Goal: Task Accomplishment & Management: Complete application form

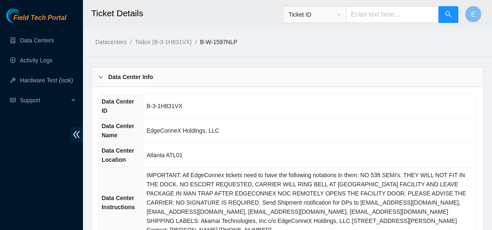
click at [244, 74] on div "Data Center Info" at bounding box center [288, 76] width 392 height 19
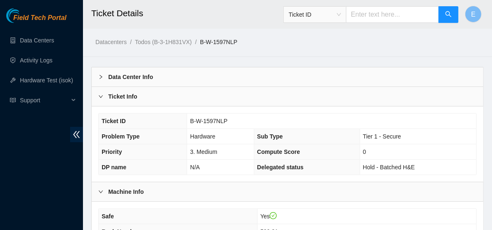
click at [183, 100] on div "Ticket Info" at bounding box center [288, 96] width 392 height 19
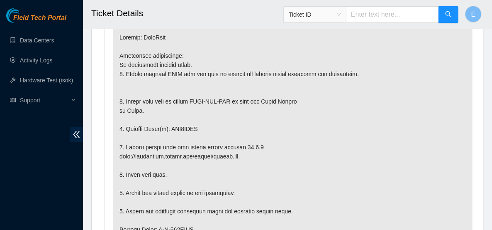
scroll to position [283, 0]
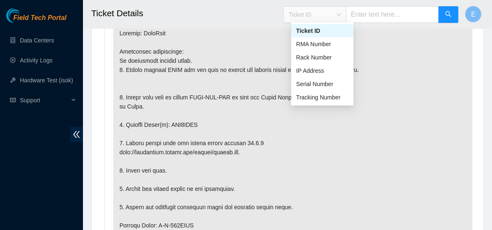
click at [346, 17] on div "Ticket ID" at bounding box center [315, 14] width 62 height 13
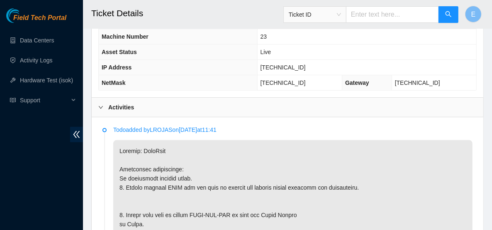
scroll to position [166, 0]
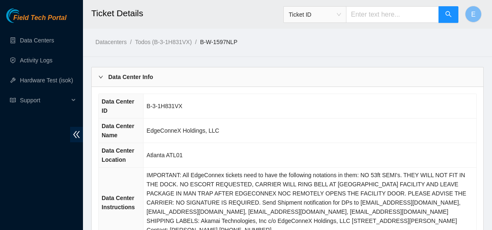
scroll to position [356, 0]
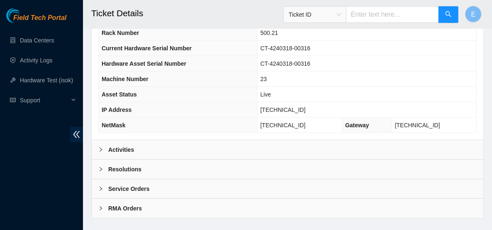
click at [100, 164] on div at bounding box center [103, 168] width 10 height 9
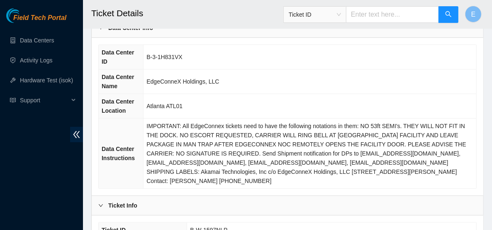
scroll to position [0, 0]
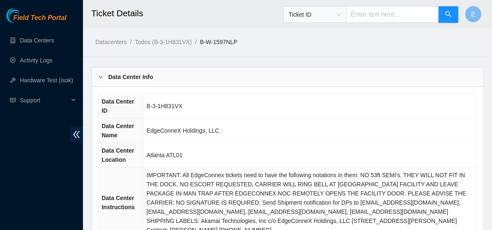
click at [105, 79] on div at bounding box center [103, 76] width 10 height 9
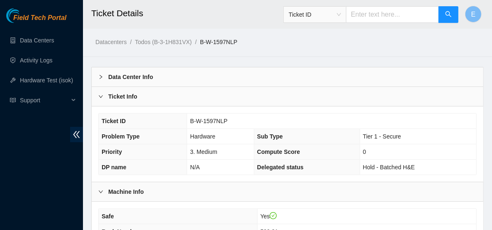
click at [98, 95] on div "Ticket Info" at bounding box center [288, 96] width 392 height 19
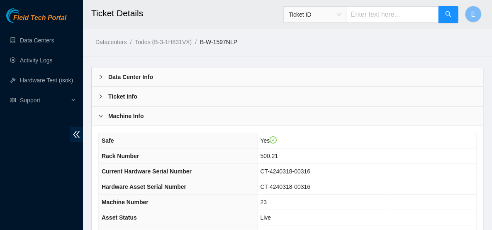
click at [100, 118] on div at bounding box center [103, 115] width 10 height 9
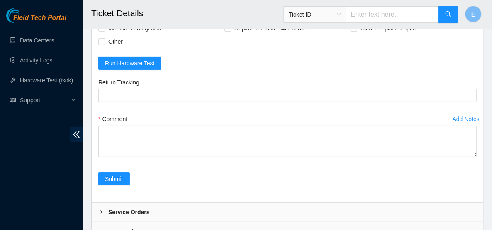
scroll to position [46, 0]
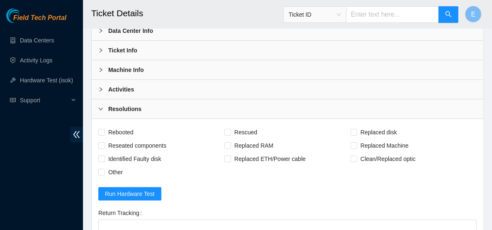
click at [126, 107] on b "Resolutions" at bounding box center [124, 108] width 33 height 9
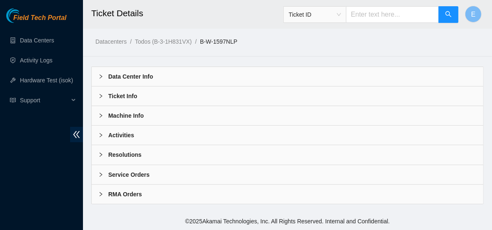
scroll to position [0, 0]
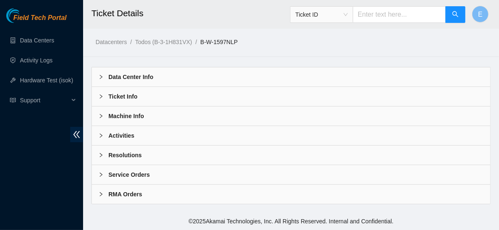
click at [122, 133] on b "Activities" at bounding box center [121, 135] width 26 height 9
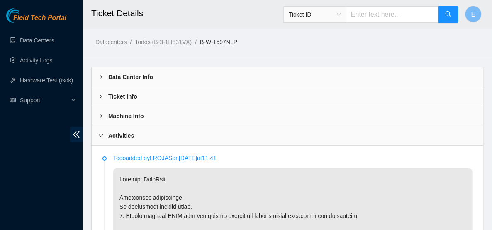
click at [109, 116] on b "Machine Info" at bounding box center [126, 115] width 36 height 9
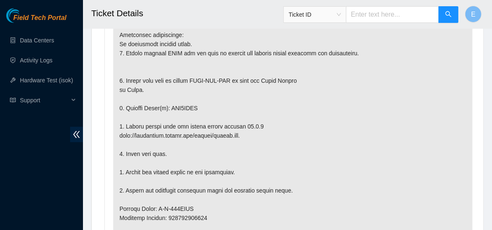
scroll to position [324, 0]
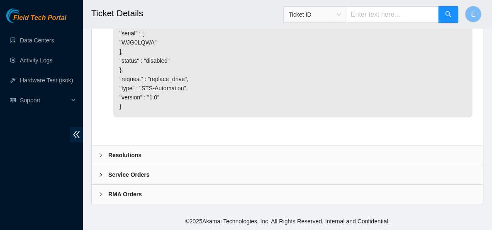
click at [128, 156] on b "Resolutions" at bounding box center [124, 154] width 33 height 9
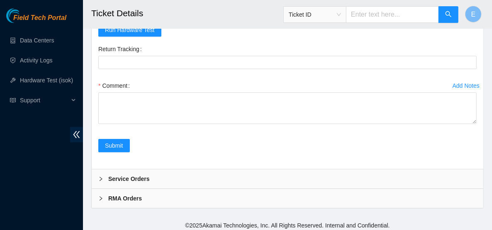
scroll to position [1604, 0]
checkbox input "true"
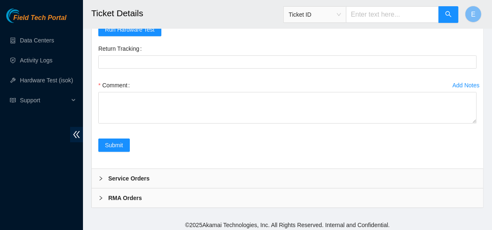
checkbox input "true"
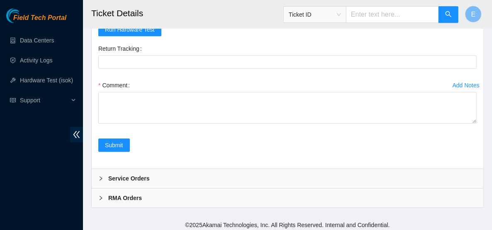
checkbox input "true"
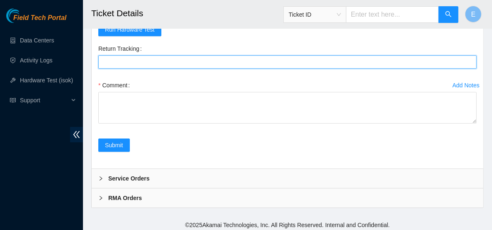
click at [160, 68] on Tracking "Return Tracking" at bounding box center [287, 61] width 379 height 13
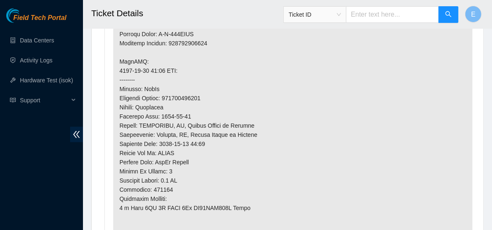
scroll to position [474, 0]
click at [211, 114] on p at bounding box center [292, 61] width 359 height 460
drag, startPoint x: 207, startPoint y: 42, endPoint x: 169, endPoint y: 41, distance: 38.2
click at [169, 41] on p at bounding box center [292, 61] width 359 height 460
copy p "463470049596"
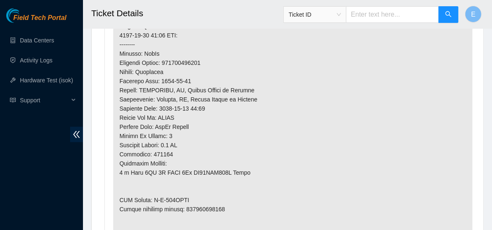
scroll to position [479, 0]
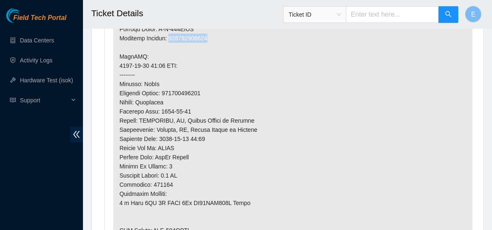
copy p "463470049596"
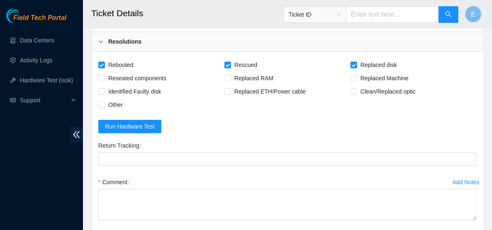
scroll to position [1674, 0]
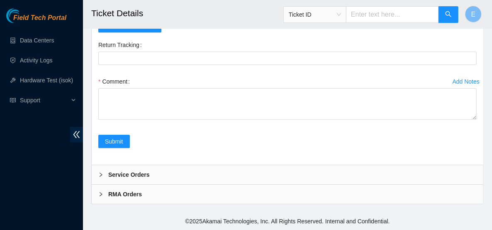
click at [182, 88] on div "Comment" at bounding box center [287, 81] width 379 height 13
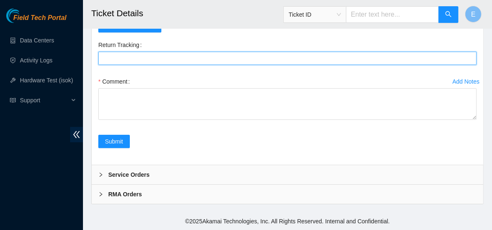
click at [165, 65] on Tracking "Return Tracking" at bounding box center [287, 57] width 379 height 13
paste Tracking "463470049596"
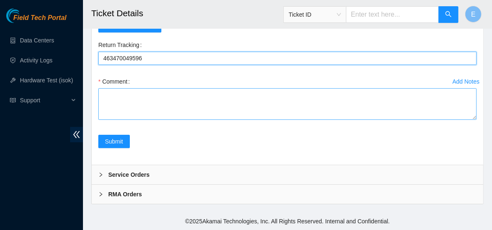
type Tracking "463470049596"
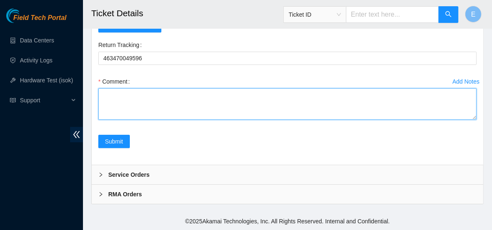
click at [142, 120] on textarea "Comment" at bounding box center [287, 104] width 379 height 32
paste textarea "Powered down server Replaced disk sn: With new disk sn: Rebooted Rescued and co…"
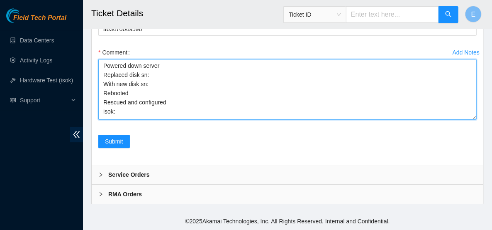
scroll to position [6, 0]
drag, startPoint x: 474, startPoint y: 137, endPoint x: 473, endPoint y: 168, distance: 30.7
click at [473, 120] on textarea "Powered down server Replaced disk sn: With new disk sn: Rebooted Rescued and co…" at bounding box center [287, 89] width 379 height 61
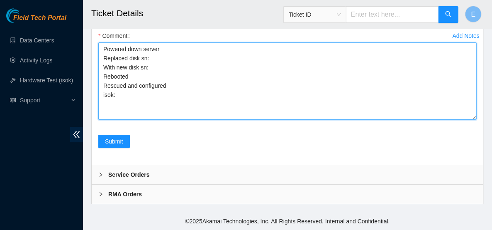
drag, startPoint x: 473, startPoint y: 168, endPoint x: 472, endPoint y: 183, distance: 15.8
click at [472, 120] on textarea "Powered down server Replaced disk sn: With new disk sn: Rebooted Rescued and co…" at bounding box center [287, 80] width 379 height 77
click at [152, 120] on textarea "Powered down server Replaced disk sn: With new disk sn: Rebooted Rescued and co…" at bounding box center [287, 81] width 379 height 77
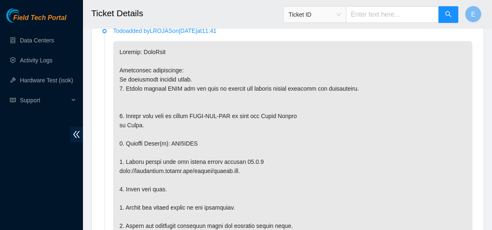
scroll to position [265, 0]
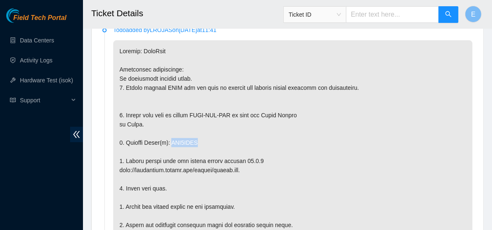
drag, startPoint x: 171, startPoint y: 139, endPoint x: 198, endPoint y: 141, distance: 27.9
copy p "WJG0LQWA"
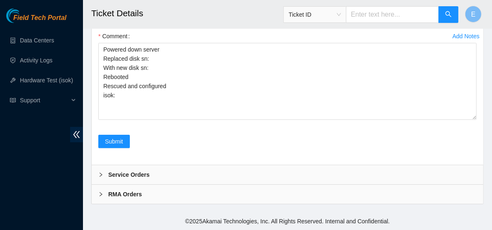
scroll to position [1669, 0]
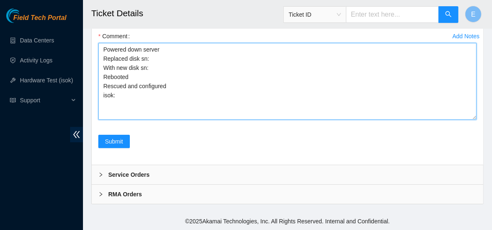
click at [153, 120] on textarea "Powered down server Replaced disk sn: With new disk sn: Rebooted Rescued and co…" at bounding box center [287, 81] width 379 height 77
paste textarea "WJG0LQWA"
click at [147, 120] on textarea "Powered down server Replaced disk sn:WJG0LQWA With new disk sn: Rebooted Rescue…" at bounding box center [287, 81] width 379 height 77
click at [150, 120] on textarea "Powered down server Replaced disk sn: WJG0LQWA With new disk sn: Rebooted Rescu…" at bounding box center [287, 81] width 379 height 77
click at [154, 120] on textarea "Powered down server Replaced disk sn: WJG0LQWA With new disk sn: 70IVKQQFSYC Re…" at bounding box center [287, 81] width 379 height 77
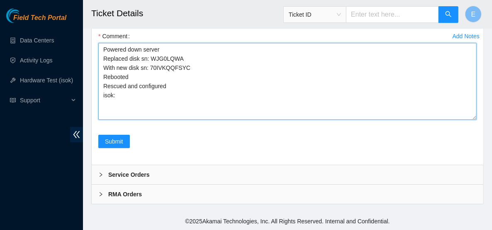
click at [147, 120] on textarea "Powered down server Replaced disk sn: WJG0LQWA With new disk sn: 70IVKQQFSYC Re…" at bounding box center [287, 81] width 379 height 77
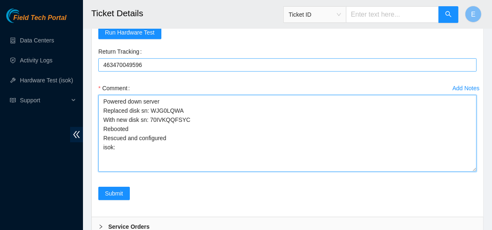
scroll to position [1599, 0]
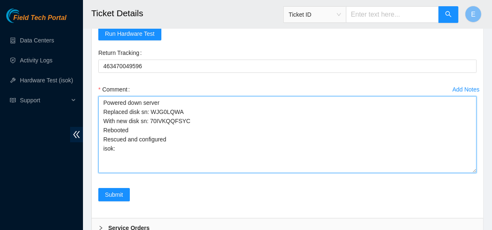
type textarea "Powered down server Replaced disk sn: WJG0LQWA With new disk sn: 70IVKQQFSYC Re…"
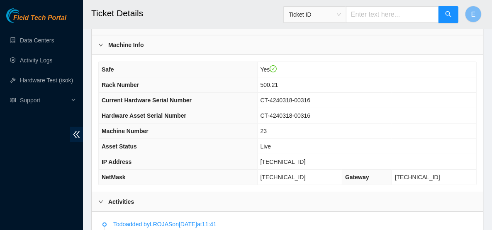
scroll to position [29, 0]
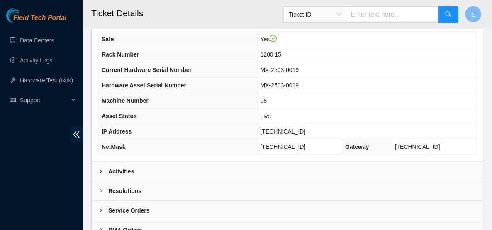
scroll to position [336, 0]
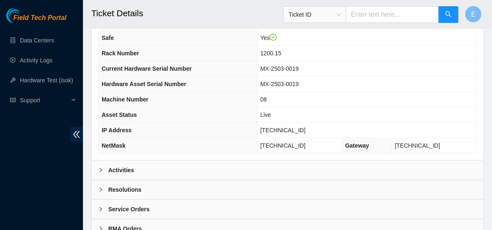
click at [323, 160] on div "Activities" at bounding box center [288, 169] width 392 height 19
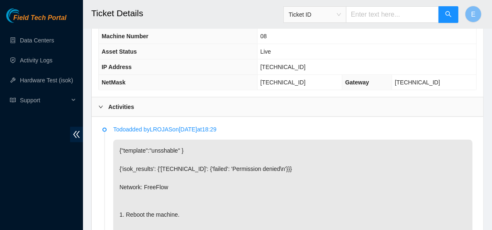
scroll to position [399, 0]
click at [120, 103] on b "Activities" at bounding box center [121, 107] width 26 height 9
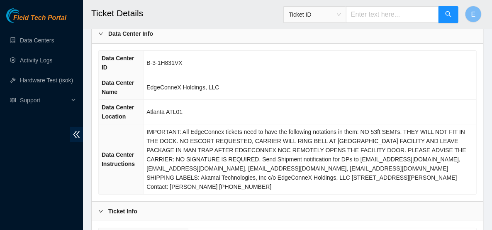
scroll to position [0, 0]
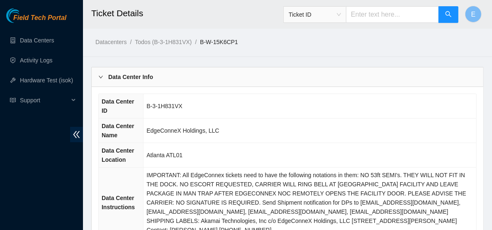
click at [185, 71] on div "Data Center Info" at bounding box center [288, 76] width 392 height 19
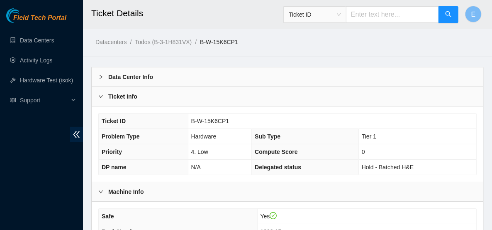
click at [156, 98] on div "Ticket Info" at bounding box center [288, 96] width 392 height 19
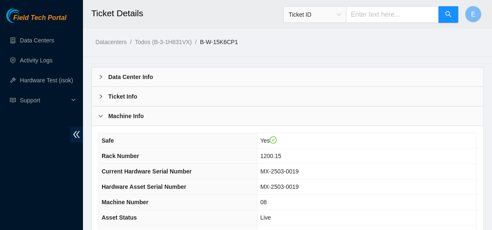
click at [127, 94] on b "Ticket Info" at bounding box center [122, 96] width 29 height 9
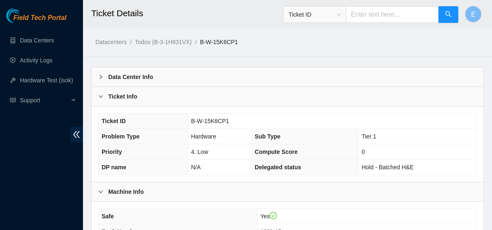
click at [124, 95] on b "Ticket Info" at bounding box center [122, 96] width 29 height 9
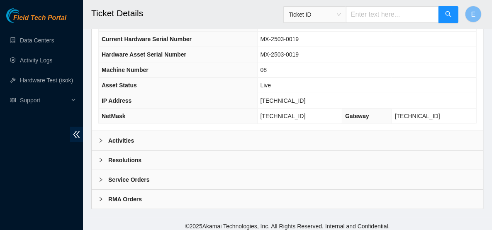
scroll to position [134, 0]
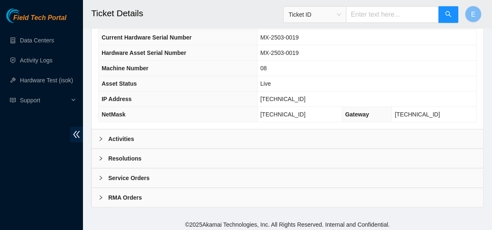
click at [130, 139] on b "Activities" at bounding box center [121, 138] width 26 height 9
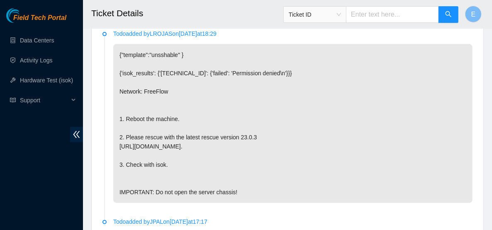
scroll to position [158, 0]
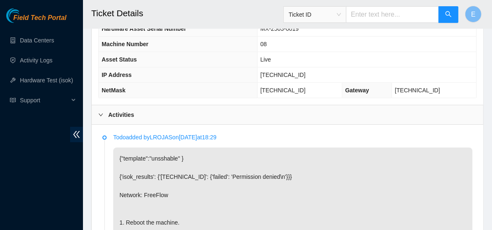
click at [122, 116] on div "Activities" at bounding box center [288, 114] width 392 height 19
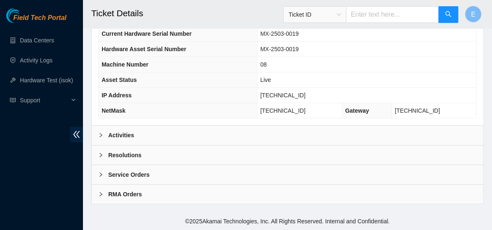
scroll to position [134, 0]
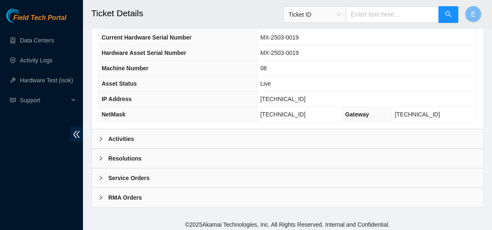
click at [123, 135] on b "Activities" at bounding box center [121, 138] width 26 height 9
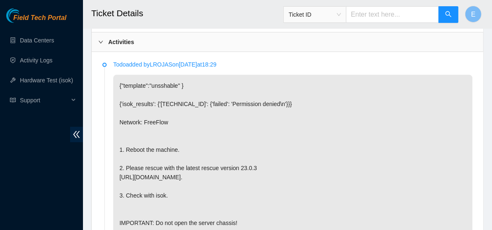
scroll to position [208, 0]
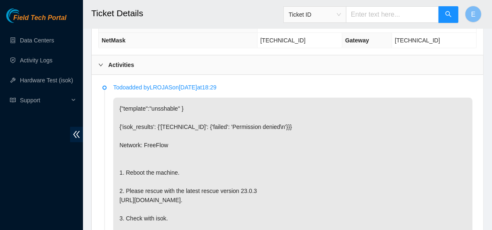
click at [120, 68] on div "Activities" at bounding box center [288, 64] width 392 height 19
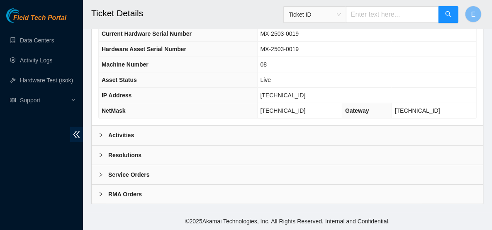
scroll to position [134, 0]
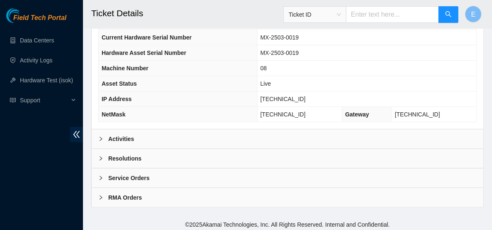
click at [124, 156] on b "Resolutions" at bounding box center [124, 158] width 33 height 9
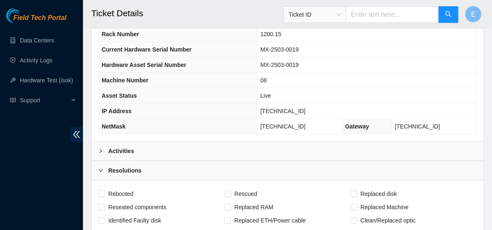
scroll to position [121, 0]
click at [131, 148] on b "Activities" at bounding box center [121, 151] width 26 height 9
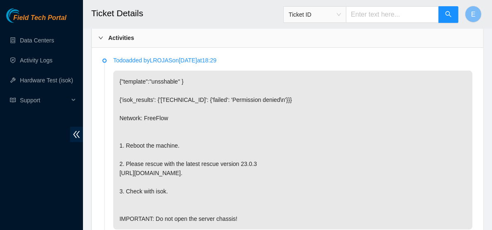
scroll to position [202, 0]
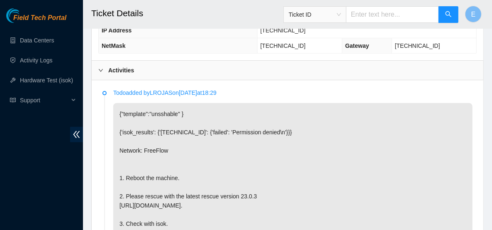
click at [164, 68] on div "Activities" at bounding box center [288, 70] width 392 height 19
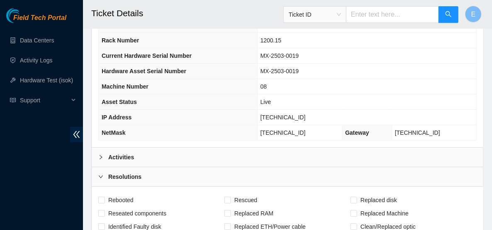
scroll to position [114, 0]
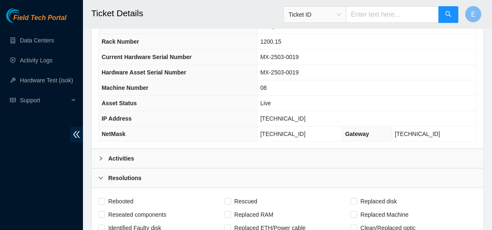
click at [169, 155] on div "Activities" at bounding box center [288, 158] width 392 height 19
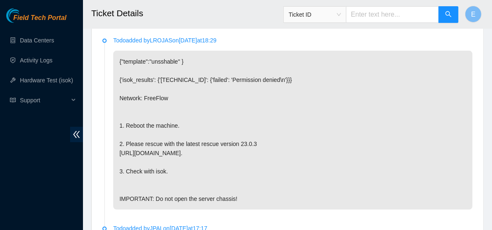
scroll to position [254, 0]
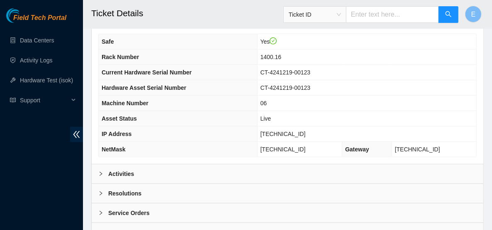
scroll to position [332, 0]
click at [228, 164] on div "Activities" at bounding box center [288, 173] width 392 height 19
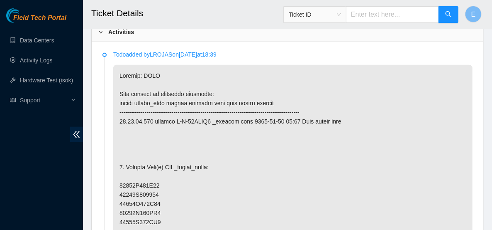
scroll to position [0, 0]
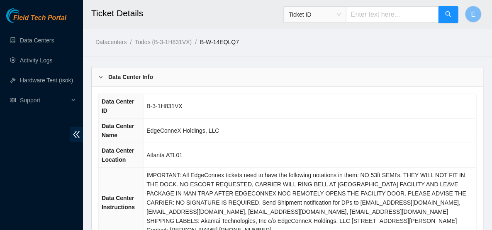
click at [132, 79] on b "Data Center Info" at bounding box center [130, 76] width 45 height 9
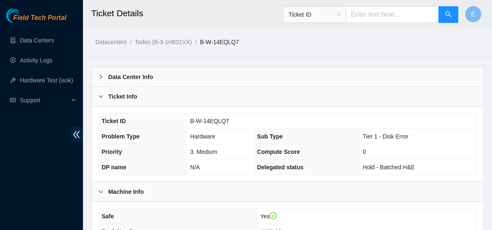
click at [126, 98] on b "Ticket Info" at bounding box center [122, 96] width 29 height 9
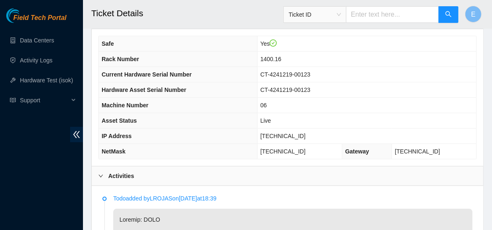
scroll to position [79, 0]
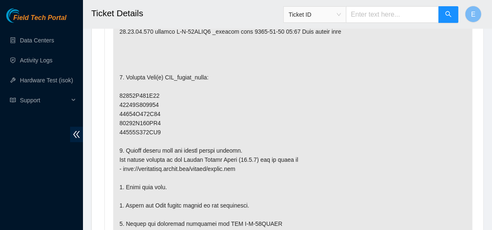
scroll to position [331, 0]
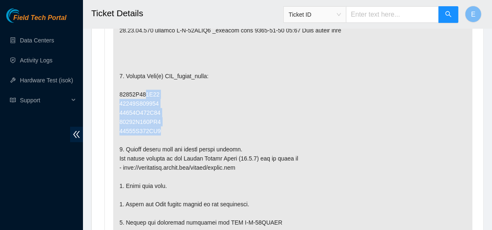
drag, startPoint x: 144, startPoint y: 91, endPoint x: 158, endPoint y: 131, distance: 41.6
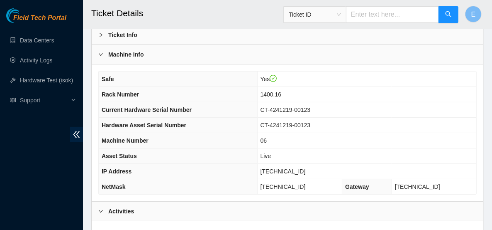
scroll to position [0, 0]
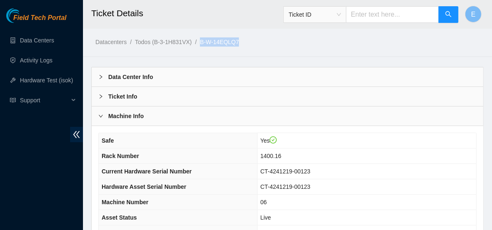
drag, startPoint x: 201, startPoint y: 40, endPoint x: 246, endPoint y: 48, distance: 45.5
copy ol "B-W-14EQLQ7 /"
click at [257, 41] on ol "Datacenters / Todos (B-3-1H831VX) / B-W-14EQLQ7 /" at bounding box center [242, 41] width 295 height 9
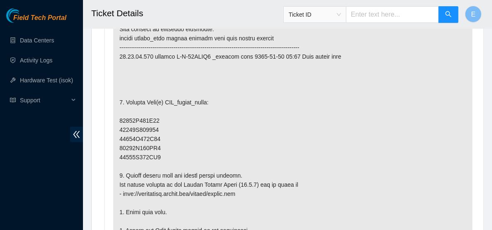
scroll to position [299, 0]
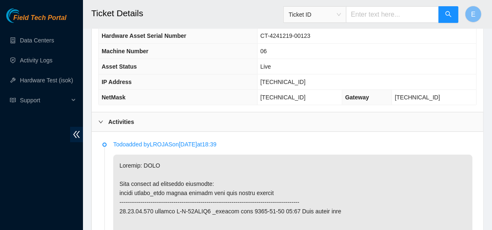
click at [104, 121] on div at bounding box center [103, 121] width 10 height 9
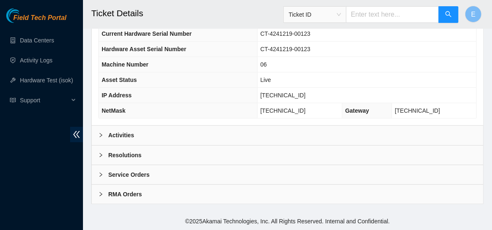
scroll to position [134, 0]
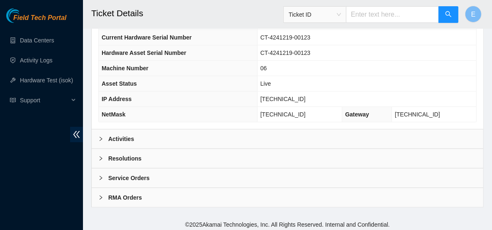
click at [118, 155] on b "Resolutions" at bounding box center [124, 158] width 33 height 9
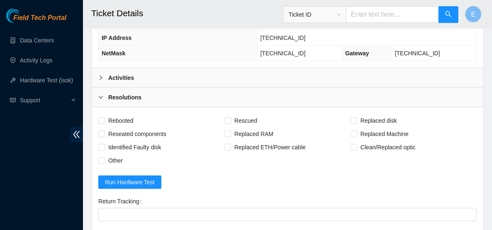
scroll to position [195, 0]
click at [113, 76] on b "Activities" at bounding box center [121, 77] width 26 height 9
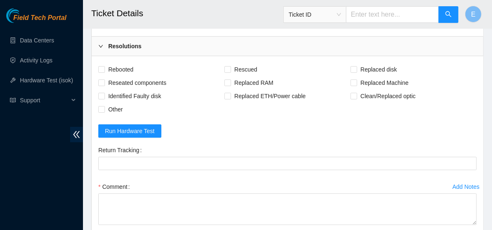
scroll to position [1875, 0]
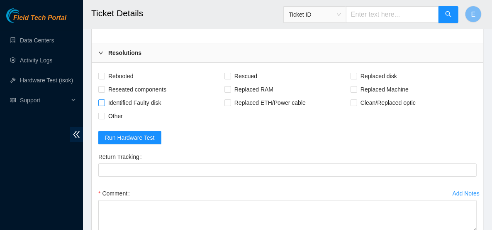
click at [125, 99] on span "Identified Faulty disk" at bounding box center [135, 102] width 60 height 13
click at [104, 99] on input "Identified Faulty disk" at bounding box center [101, 102] width 6 height 6
checkbox input "true"
click at [251, 72] on span "Rescued" at bounding box center [245, 75] width 29 height 13
click at [230, 73] on input "Rescued" at bounding box center [228, 76] width 6 height 6
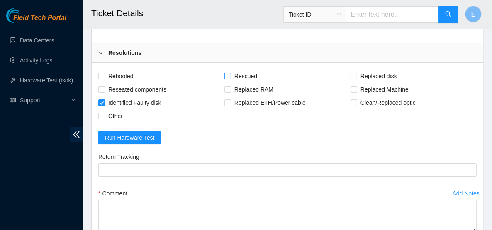
checkbox input "true"
click at [355, 73] on input "Replaced disk" at bounding box center [354, 76] width 6 height 6
checkbox input "true"
click at [102, 73] on input "Rebooted" at bounding box center [101, 76] width 6 height 6
checkbox input "true"
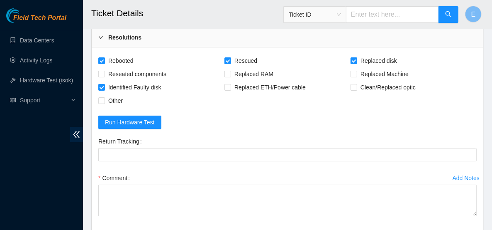
scroll to position [1891, 0]
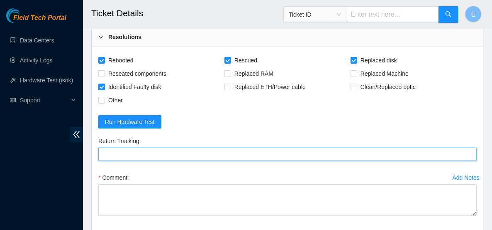
click at [227, 147] on Tracking "Return Tracking" at bounding box center [287, 153] width 379 height 13
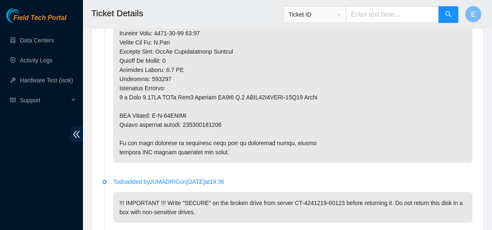
scroll to position [707, 0]
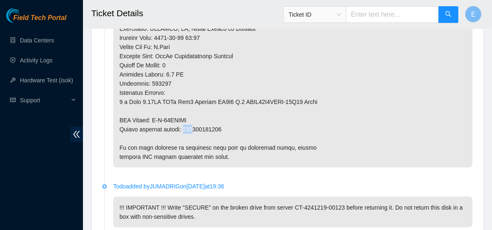
drag, startPoint x: 184, startPoint y: 127, endPoint x: 191, endPoint y: 127, distance: 7.1
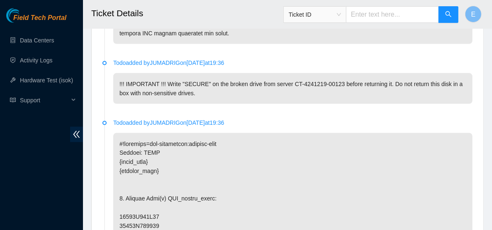
scroll to position [787, 0]
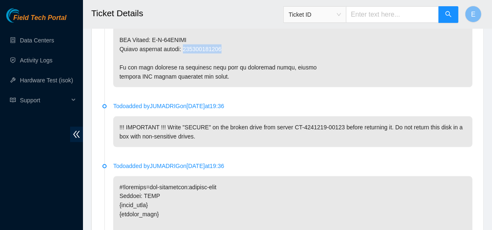
drag, startPoint x: 220, startPoint y: 45, endPoint x: 183, endPoint y: 46, distance: 37.4
copy p "392659511785"
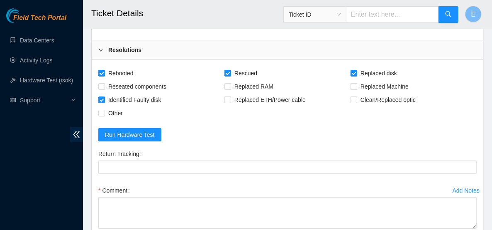
scroll to position [1883, 0]
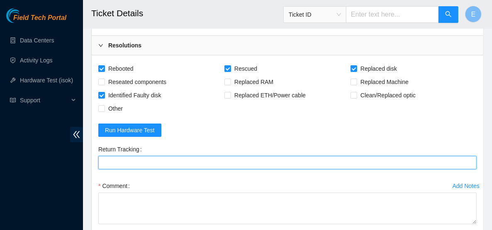
click at [183, 161] on Tracking "Return Tracking" at bounding box center [287, 162] width 379 height 13
paste Tracking "392659511785"
type Tracking "392659511785"
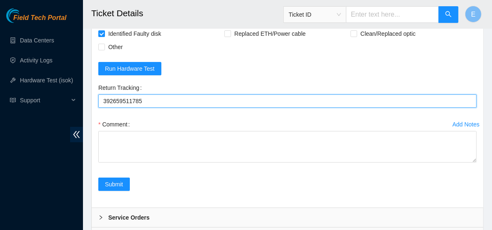
scroll to position [1946, 0]
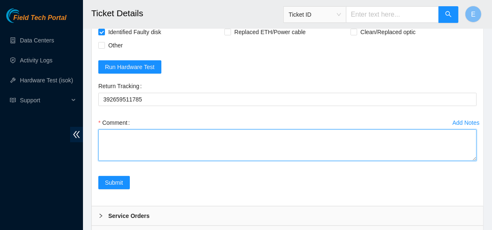
click at [200, 146] on textarea "Comment" at bounding box center [287, 145] width 379 height 32
paste textarea "Powered down server Replaced disk sn: With new disk sn: Rebooted Rescued and co…"
click at [146, 139] on textarea "Powered down server Replaced disk sn: With new disk sn: Rebooted Rescued and co…" at bounding box center [287, 145] width 379 height 32
click at [153, 142] on textarea "Powered down server Replaced disk sn: With new disk sn: Rebooted Rescued and co…" at bounding box center [287, 145] width 379 height 32
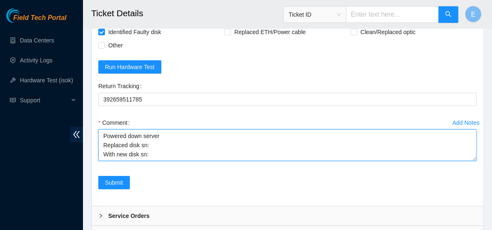
click at [152, 152] on textarea "Powered down server Replaced disk sn: With new disk sn: Rebooted Rescued and co…" at bounding box center [287, 145] width 379 height 32
click at [151, 141] on textarea "Powered down server Replaced disk sn: With new disk sn: Rebooted Rescued and co…" at bounding box center [287, 145] width 379 height 32
click at [152, 153] on textarea "Powered down server Replaced disk sn: With new disk sn: Rebooted Rescued and co…" at bounding box center [287, 145] width 379 height 32
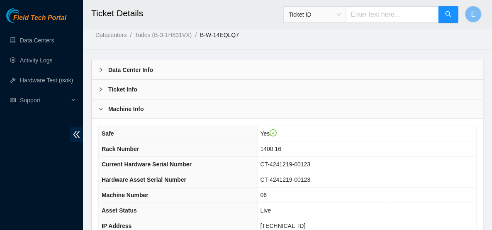
scroll to position [7, 0]
click at [108, 90] on b "Ticket Info" at bounding box center [122, 88] width 29 height 9
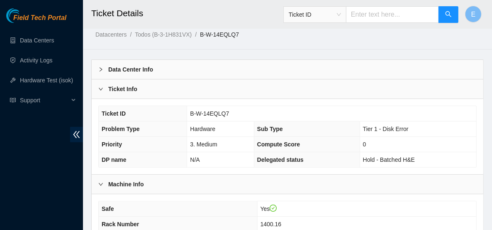
click at [108, 90] on b "Ticket Info" at bounding box center [122, 88] width 29 height 9
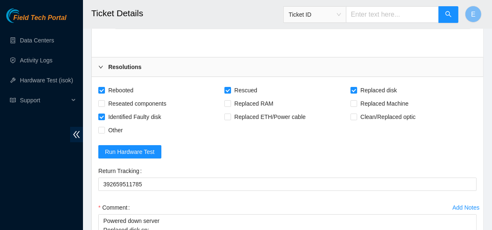
scroll to position [1983, 0]
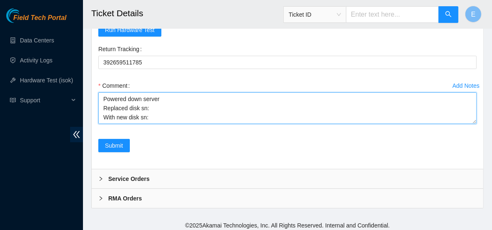
click at [158, 113] on textarea "Powered down server Replaced disk sn: With new disk sn: Rebooted Rescued and co…" at bounding box center [287, 108] width 379 height 32
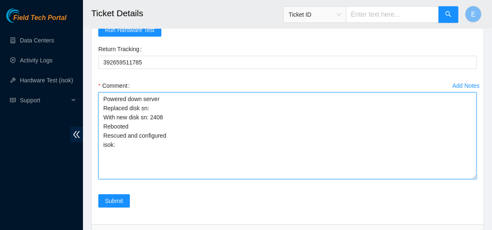
drag, startPoint x: 475, startPoint y: 119, endPoint x: 471, endPoint y: 174, distance: 55.4
click at [471, 174] on textarea "Powered down server Replaced disk sn: With new disk sn: 2408 Rebooted Rescued a…" at bounding box center [287, 135] width 379 height 87
click at [138, 143] on textarea "Powered down server Replaced disk sn: With new disk sn: 2408470B58B5 Rebooted R…" at bounding box center [287, 135] width 379 height 87
type textarea "Powered down server Replaced disk sn: With new disk sn: 2408470B58B5 Rebooted R…"
click at [156, 102] on textarea "Powered down server Replaced disk sn: With new disk sn: 2408470B58B5 Rebooted R…" at bounding box center [287, 135] width 379 height 87
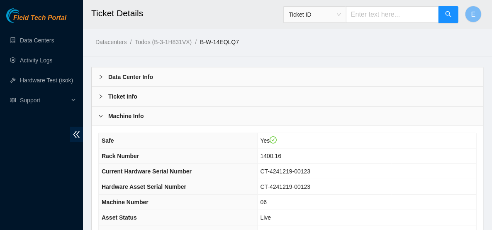
scroll to position [20, 0]
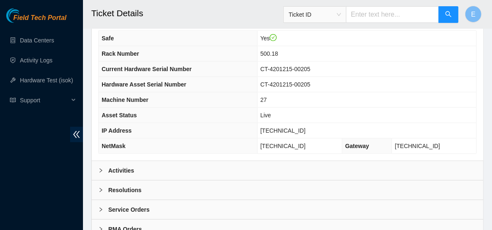
scroll to position [337, 0]
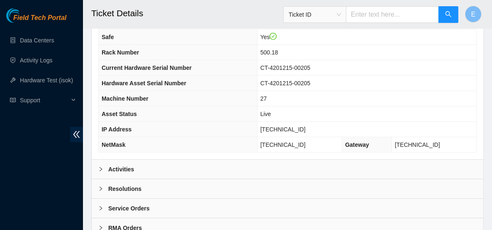
click at [180, 179] on div "Resolutions" at bounding box center [288, 188] width 392 height 19
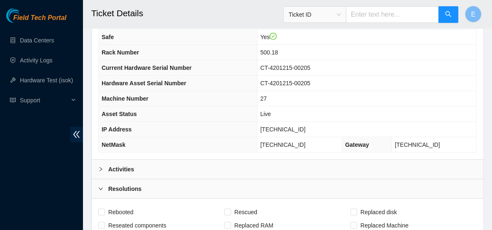
click at [180, 179] on div "Resolutions" at bounding box center [288, 188] width 392 height 19
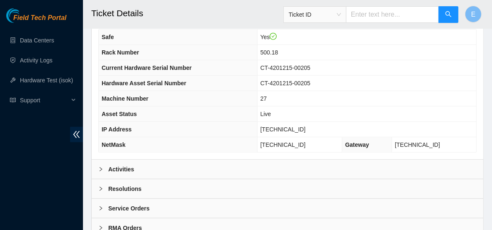
click at [153, 159] on div "Activities" at bounding box center [288, 168] width 392 height 19
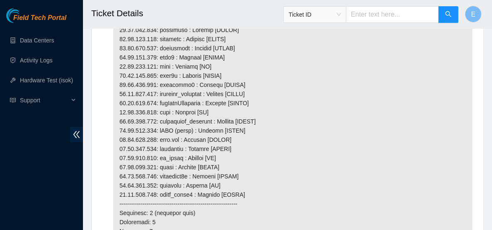
scroll to position [2165, 0]
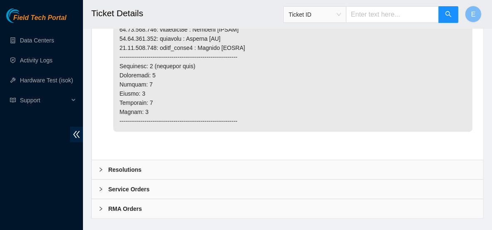
click at [185, 160] on div "Resolutions" at bounding box center [288, 169] width 392 height 19
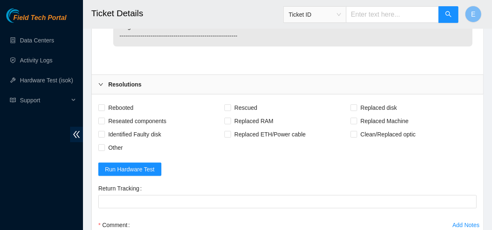
scroll to position [2250, 0]
click at [118, 101] on span "Rebooted" at bounding box center [121, 107] width 32 height 13
click at [104, 105] on input "Rebooted" at bounding box center [101, 108] width 6 height 6
checkbox input "true"
click at [236, 101] on span "Rescued" at bounding box center [245, 107] width 29 height 13
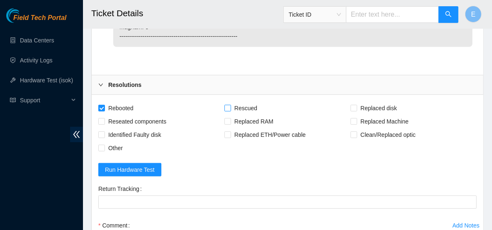
click at [230, 105] on input "Rescued" at bounding box center [228, 108] width 6 height 6
checkbox input "true"
click at [357, 101] on span "Replaced disk" at bounding box center [378, 107] width 43 height 13
click at [357, 105] on input "Replaced disk" at bounding box center [354, 108] width 6 height 6
checkbox input "true"
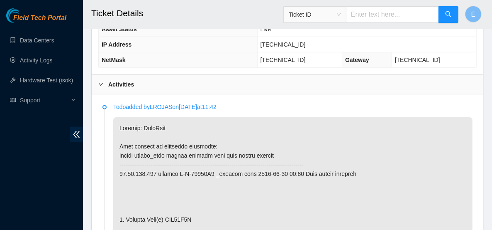
scroll to position [420, 0]
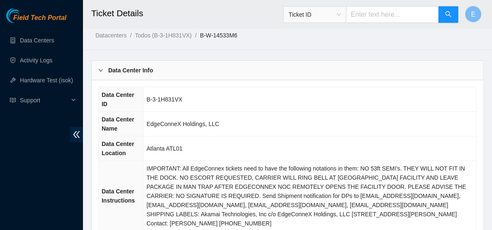
scroll to position [5, 0]
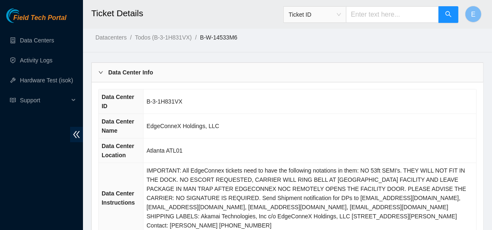
click at [151, 79] on div "Data Center Info" at bounding box center [288, 72] width 392 height 19
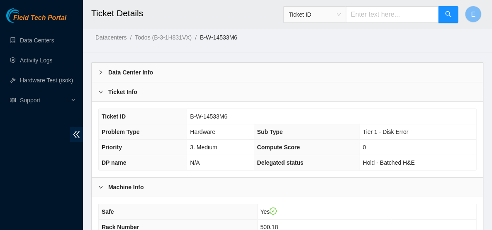
click at [147, 92] on div "Ticket Info" at bounding box center [288, 91] width 392 height 19
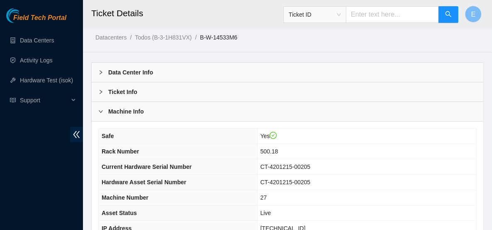
scroll to position [26, 0]
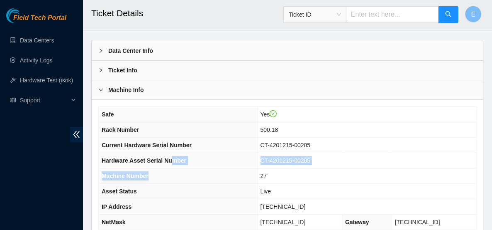
drag, startPoint x: 172, startPoint y: 153, endPoint x: 202, endPoint y: 171, distance: 34.5
click at [202, 171] on tbody "Safe Yes Rack Number 500.18 Current Hardware Serial Number CT-4201215-00205 Har…" at bounding box center [288, 168] width 378 height 122
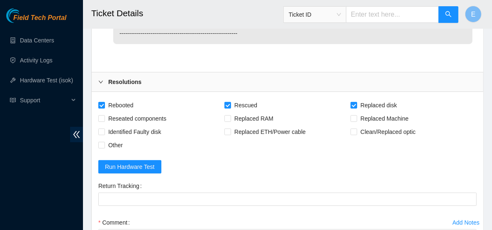
scroll to position [2020, 0]
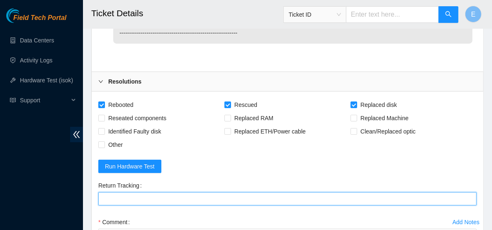
click at [135, 197] on Tracking "Return Tracking" at bounding box center [287, 198] width 379 height 13
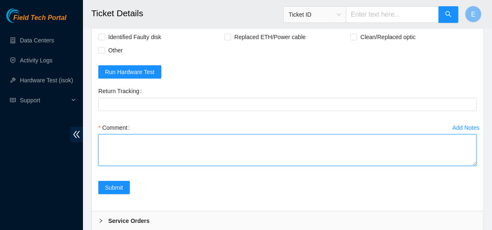
click at [160, 145] on textarea "Comment" at bounding box center [287, 150] width 379 height 32
paste textarea "Powered down server Replaced disk sn: With new disk sn: Rebooted Rescued and co…"
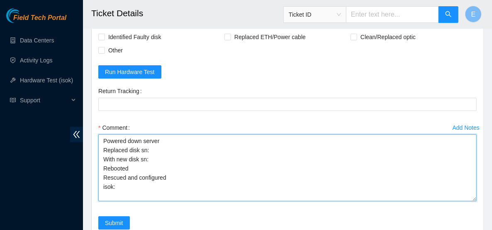
scroll to position [0, 0]
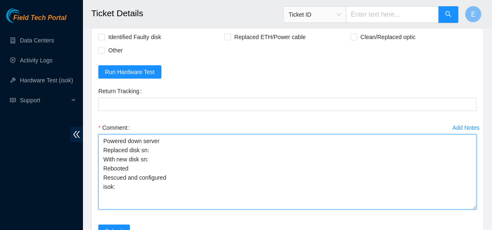
drag, startPoint x: 474, startPoint y: 161, endPoint x: 487, endPoint y: 205, distance: 46.4
type textarea "Powered down server Replaced disk sn: With new disk sn: Rebooted Rescued and co…"
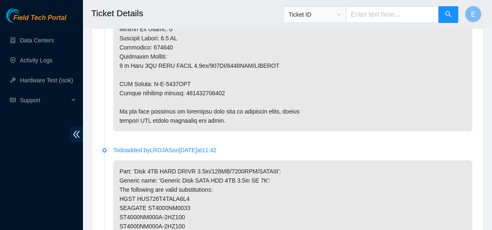
scroll to position [615, 0]
drag, startPoint x: 184, startPoint y: 90, endPoint x: 220, endPoint y: 95, distance: 36.5
copy p "463470049221"
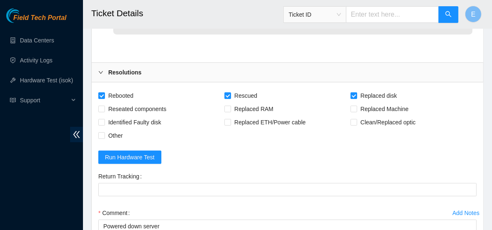
scroll to position [2106, 0]
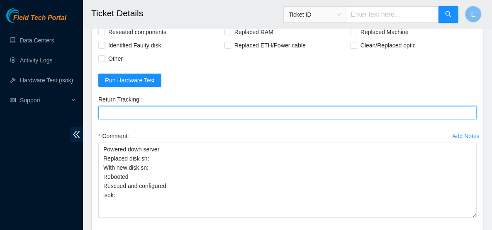
click at [127, 112] on Tracking "Return Tracking" at bounding box center [287, 112] width 379 height 13
paste Tracking "463470049221"
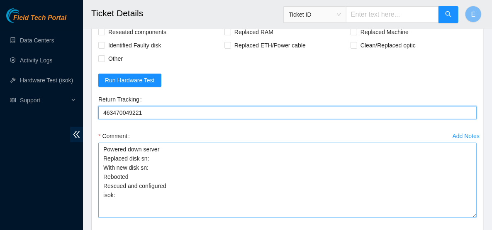
type Tracking "463470049221"
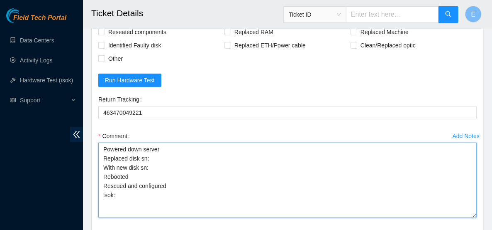
click at [134, 188] on textarea "Powered down server Replaced disk sn: With new disk sn: Rebooted Rescued and co…" at bounding box center [287, 179] width 379 height 75
click at [151, 157] on textarea "Powered down server Replaced disk sn: With new disk sn: Rebooted Rescued and co…" at bounding box center [287, 179] width 379 height 75
click at [154, 165] on textarea "Powered down server Replaced disk sn: With new disk sn: Rebooted Rescued and co…" at bounding box center [287, 179] width 379 height 75
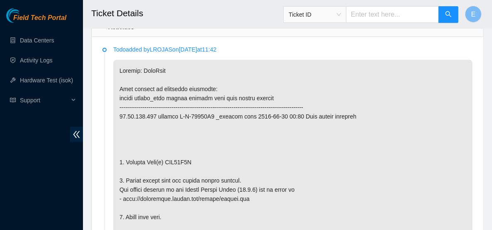
scroll to position [265, 0]
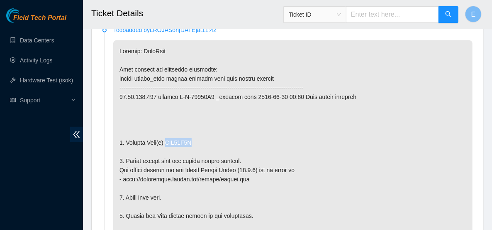
drag, startPoint x: 165, startPoint y: 139, endPoint x: 193, endPoint y: 140, distance: 27.4
copy p "WJG13S7A"
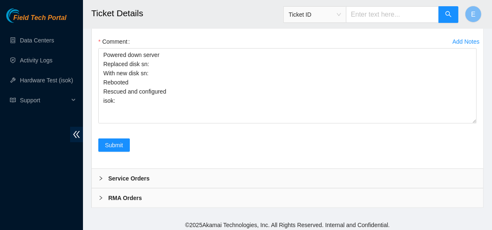
scroll to position [2200, 0]
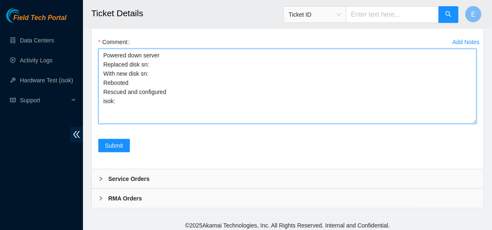
click at [161, 61] on textarea "Powered down server Replaced disk sn: With new disk sn: Rebooted Rescued and co…" at bounding box center [287, 86] width 379 height 75
paste textarea "WJG13S7A"
click at [151, 70] on textarea "Powered down server Replaced disk sn: WJG13S7A With new disk sn: Rebooted Rescu…" at bounding box center [287, 86] width 379 height 75
click at [161, 84] on textarea "Powered down server Replaced disk sn: WJG13S7A With new disk sn: Z1Z7MW9H Reboo…" at bounding box center [287, 86] width 379 height 75
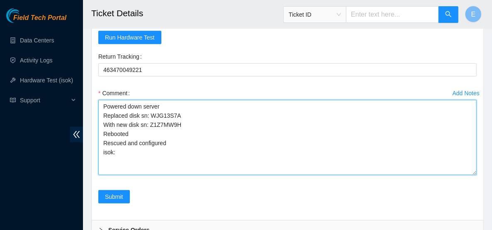
scroll to position [2149, 0]
click at [161, 148] on textarea "Powered down server Replaced disk sn: WJG13S7A With new disk sn: Z1Z7MW9H Reboo…" at bounding box center [287, 136] width 379 height 75
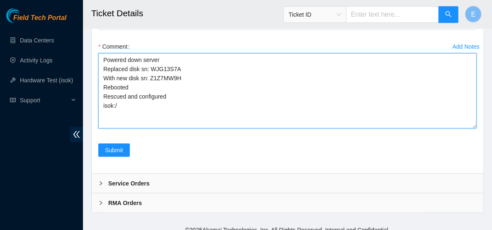
scroll to position [2200, 0]
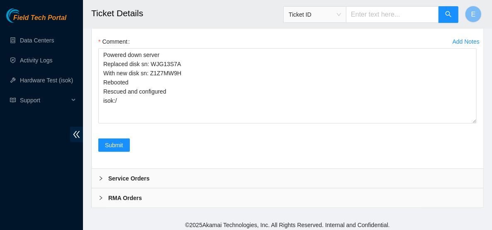
click at [173, 17] on h2 "Ticket Details" at bounding box center [257, 13] width 333 height 27
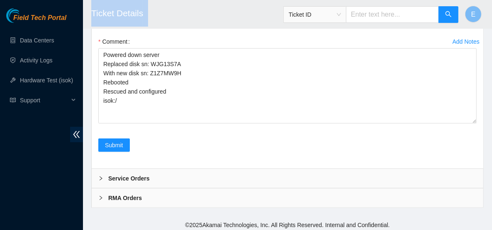
click at [173, 17] on h2 "Ticket Details" at bounding box center [257, 13] width 333 height 27
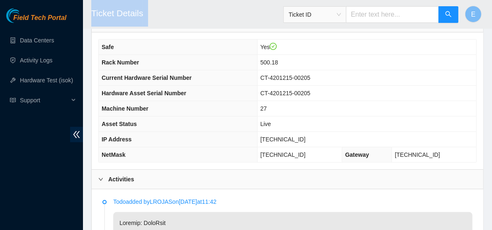
scroll to position [91, 0]
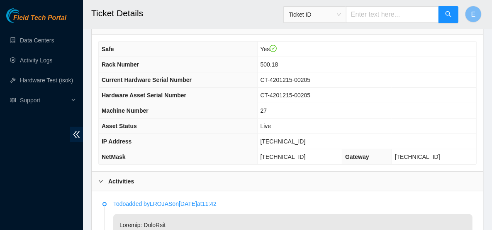
click at [479, 130] on div "Safe Yes Rack Number 500.18 Current Hardware Serial Number CT-4201215-00205 Har…" at bounding box center [288, 102] width 392 height 137
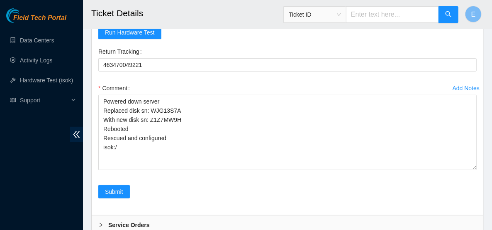
scroll to position [2153, 0]
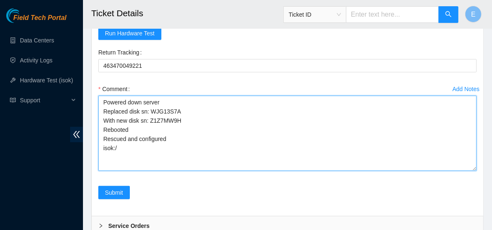
click at [136, 147] on textarea "Powered down server Replaced disk sn: WJG13S7A With new disk sn: Z1Z7MW9H Reboo…" at bounding box center [287, 132] width 379 height 75
type textarea "Powered down server Replaced disk sn: WJG13S7A With new disk sn: Z1Z7MW9H Reboo…"
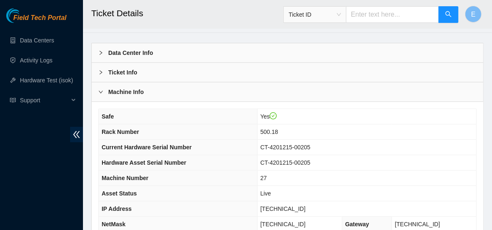
scroll to position [26, 0]
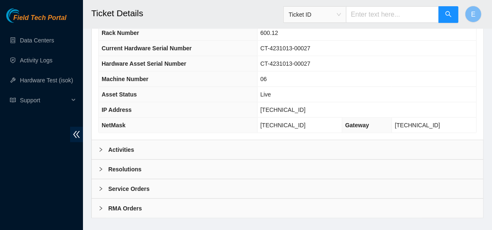
scroll to position [355, 0]
click at [252, 141] on div "Activities" at bounding box center [288, 150] width 392 height 19
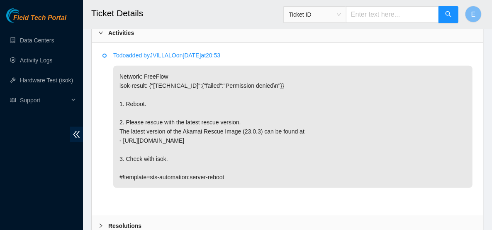
scroll to position [479, 0]
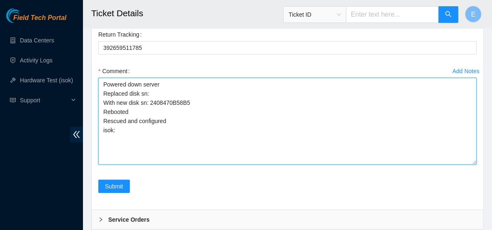
scroll to position [1998, 0]
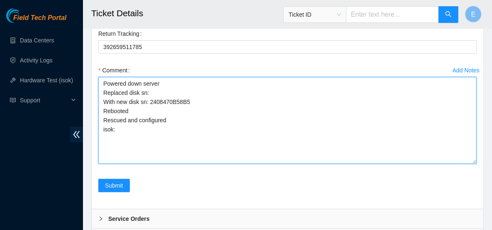
click at [273, 124] on textarea "Powered down server Replaced disk sn: With new disk sn: 2408470B58B5 Rebooted R…" at bounding box center [287, 120] width 379 height 87
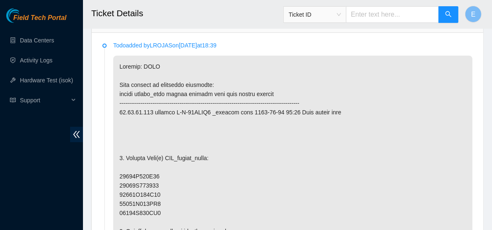
scroll to position [362, 0]
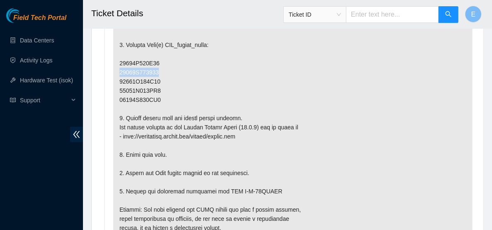
drag, startPoint x: 158, startPoint y: 71, endPoint x: 118, endPoint y: 71, distance: 39.4
click at [118, 71] on p at bounding box center [292, 228] width 359 height 570
copy p "24484C621718"
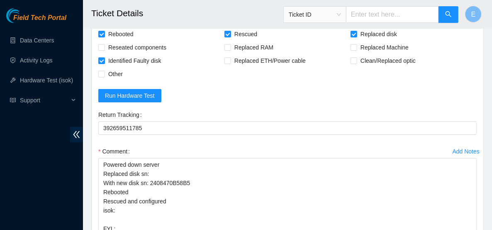
scroll to position [2038, 0]
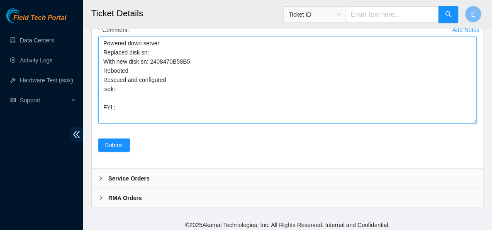
click at [131, 107] on textarea "Powered down server Replaced disk sn: With new disk sn: 2408470B58B5 Rebooted R…" at bounding box center [287, 80] width 379 height 87
drag, startPoint x: 131, startPoint y: 107, endPoint x: 125, endPoint y: 104, distance: 6.3
click at [125, 104] on textarea "Powered down server Replaced disk sn: With new disk sn: 2408470B58B5 Rebooted R…" at bounding box center [287, 80] width 379 height 87
paste textarea "24484C621718"
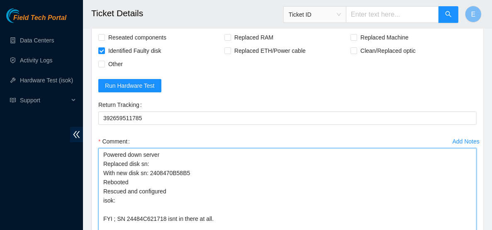
scroll to position [1973, 0]
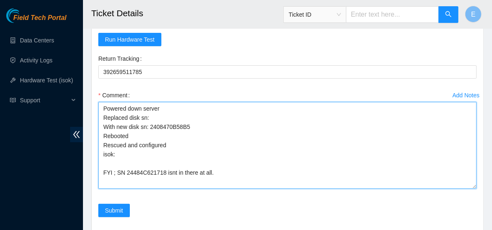
click at [155, 114] on textarea "Powered down server Replaced disk sn: With new disk sn: 2408470B58B5 Rebooted R…" at bounding box center [287, 145] width 379 height 87
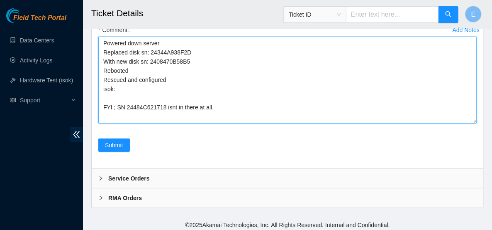
scroll to position [1977, 0]
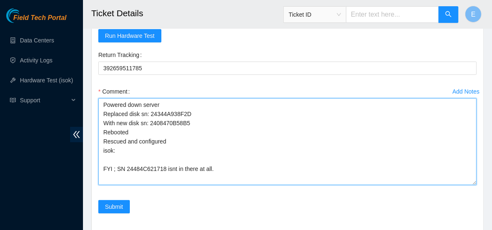
click at [100, 165] on textarea "Powered down server Replaced disk sn: 24344A938F2D With new disk sn: 2408470B58…" at bounding box center [287, 141] width 379 height 87
click at [218, 168] on textarea "Powered down server Replaced disk sn: 24344A938F2D With new disk sn: 2408470B58…" at bounding box center [287, 141] width 379 height 87
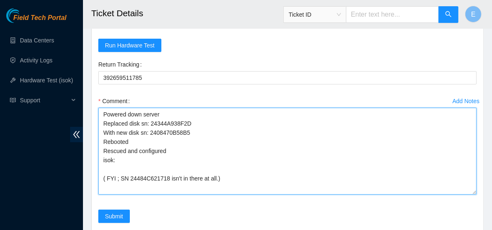
scroll to position [1968, 0]
click at [129, 156] on textarea "Powered down server Replaced disk sn: 24344A938F2D With new disk sn: 2408470B58…" at bounding box center [287, 150] width 379 height 87
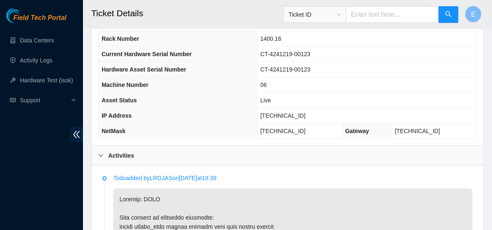
scroll to position [118, 0]
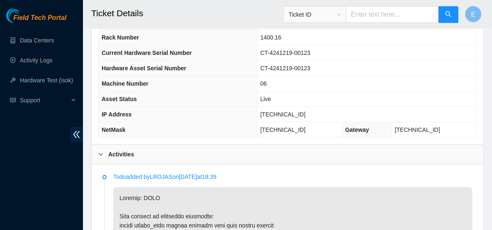
click at [108, 151] on b "Activities" at bounding box center [121, 153] width 26 height 9
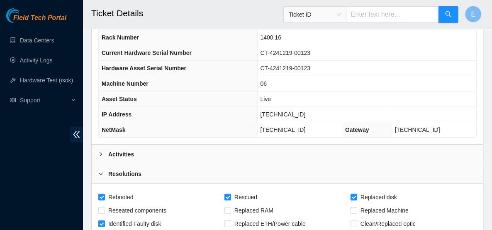
click at [293, 115] on span "23.14.86.169" at bounding box center [283, 114] width 45 height 7
drag, startPoint x: 307, startPoint y: 112, endPoint x: 272, endPoint y: 114, distance: 34.5
click at [272, 114] on td "23.14.86.169" at bounding box center [366, 114] width 219 height 15
copy span "23.14.86.169"
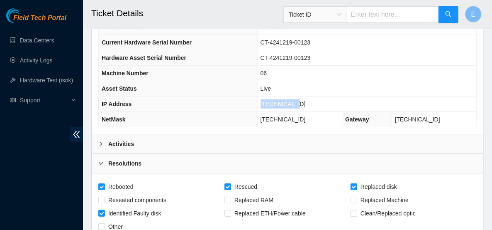
scroll to position [403, 0]
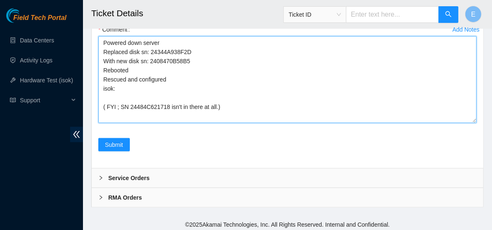
click at [142, 84] on textarea "Powered down server Replaced disk sn: 24344A938F2D With new disk sn: 2408470B58…" at bounding box center [287, 79] width 379 height 87
paste textarea "23.14.86.169 : passed: ok"
type textarea "Powered down server Replaced disk sn: 24344A938F2D With new disk sn: 2408470B58…"
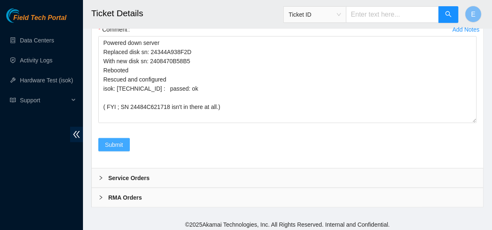
click at [109, 144] on span "Submit" at bounding box center [114, 144] width 18 height 9
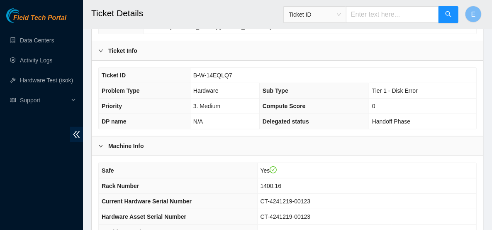
scroll to position [356, 0]
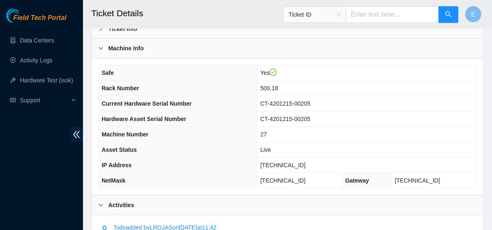
scroll to position [71, 0]
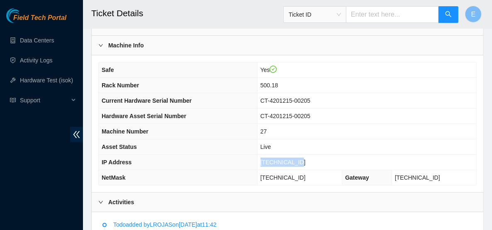
drag, startPoint x: 312, startPoint y: 157, endPoint x: 269, endPoint y: 159, distance: 42.8
click at [269, 159] on td "[TECHNICAL_ID]" at bounding box center [366, 161] width 219 height 15
copy span "[TECHNICAL_ID]"
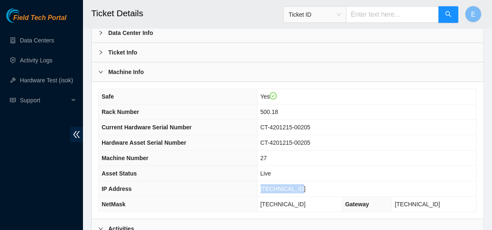
scroll to position [147, 0]
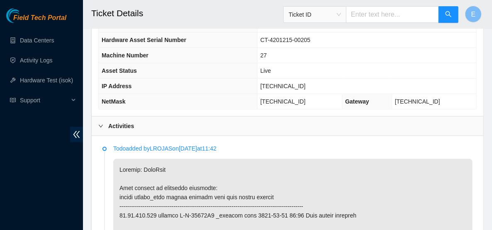
click at [225, 124] on div "Activities" at bounding box center [288, 125] width 392 height 19
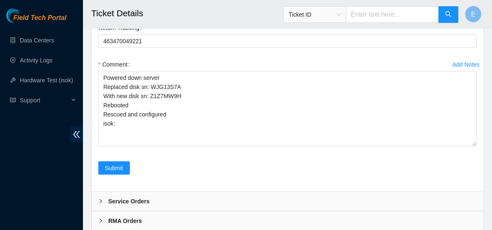
scroll to position [391, 0]
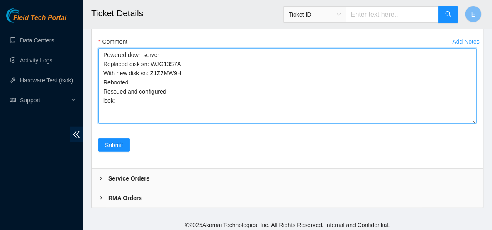
click at [145, 92] on textarea "Powered down server Replaced disk sn: WJG13S7A With new disk sn: Z1Z7MW9H Reboo…" at bounding box center [287, 85] width 379 height 75
click at [130, 96] on textarea "Powered down server Replaced disk sn: WJG13S7A With new disk sn: Z1Z7MW9H Reboo…" at bounding box center [287, 85] width 379 height 75
paste textarea "[TECHNICAL_ID] : passed: ok"
type textarea "Powered down server Replaced disk sn: WJG13S7A With new disk sn: Z1Z7MW9H Reboo…"
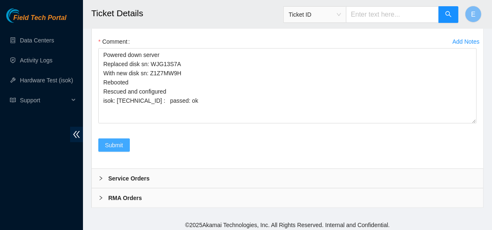
click at [112, 140] on span "Submit" at bounding box center [114, 144] width 18 height 9
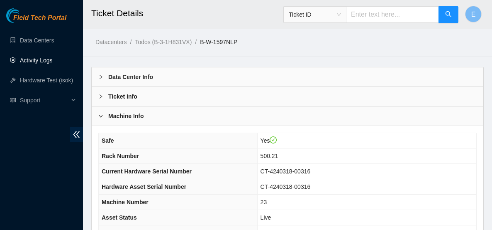
scroll to position [166, 0]
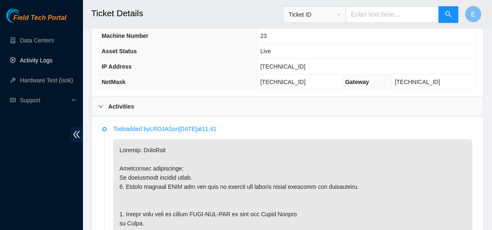
click at [48, 59] on link "Activity Logs" at bounding box center [36, 60] width 33 height 7
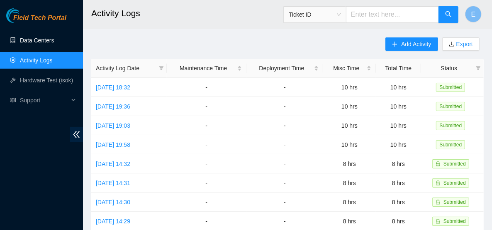
click at [29, 37] on link "Data Centers" at bounding box center [37, 40] width 34 height 7
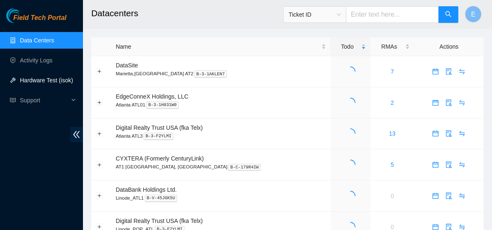
click at [51, 83] on link "Hardware Test (isok)" at bounding box center [46, 80] width 53 height 7
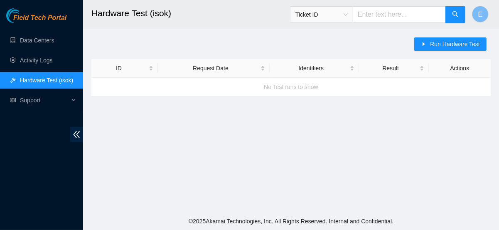
click at [240, 103] on main "Hardware Test (isok) Ticket ID E Run Hardware Test ID Request Date Identifiers …" at bounding box center [291, 106] width 416 height 212
click at [426, 44] on icon "caret-right" at bounding box center [424, 44] width 6 height 6
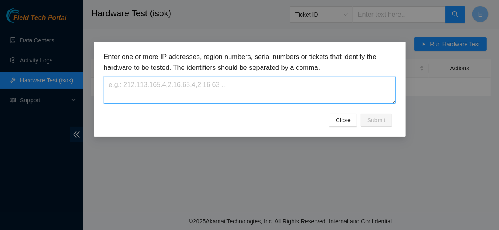
click at [287, 82] on textarea at bounding box center [249, 89] width 291 height 27
paste textarea "23.14.86.169"
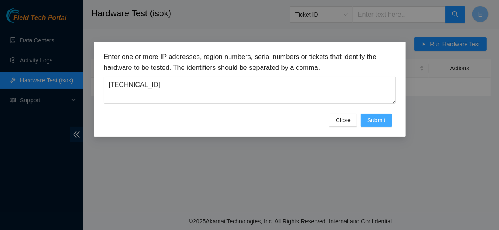
click at [384, 120] on span "Submit" at bounding box center [376, 119] width 18 height 9
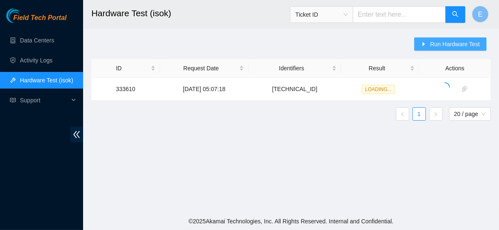
click at [447, 47] on span "Run Hardware Test" at bounding box center [455, 43] width 50 height 9
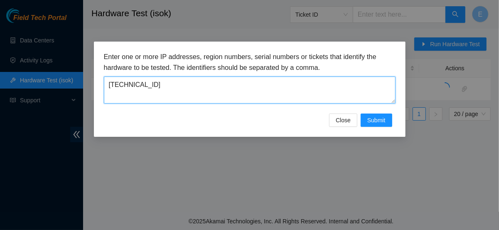
click at [281, 94] on textarea "23.14.86.169" at bounding box center [249, 89] width 291 height 27
paste textarea "96.17.165.222"
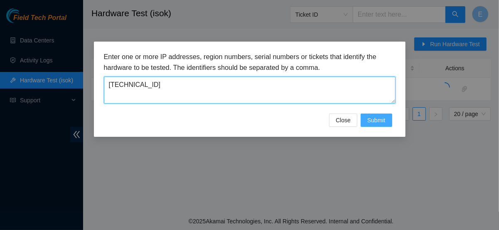
type textarea "96.17.165.222"
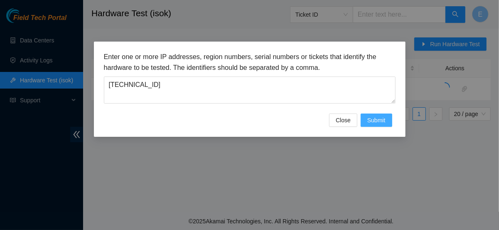
click at [374, 123] on span "Submit" at bounding box center [376, 119] width 18 height 9
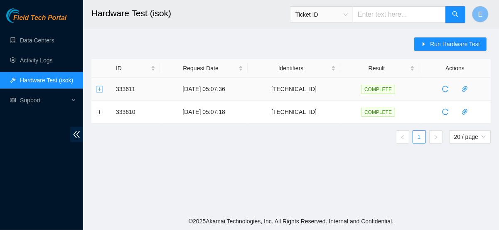
click at [99, 88] on button "Expand row" at bounding box center [99, 89] width 7 height 7
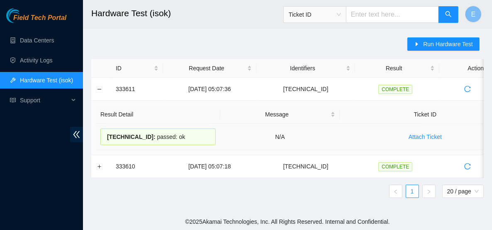
drag, startPoint x: 181, startPoint y: 133, endPoint x: 111, endPoint y: 131, distance: 69.8
click at [111, 131] on div "96.17.165.222 : passed: ok" at bounding box center [157, 136] width 115 height 17
click at [111, 137] on span "96.17.165.222 :" at bounding box center [131, 136] width 49 height 7
drag, startPoint x: 108, startPoint y: 137, endPoint x: 202, endPoint y: 134, distance: 93.5
click at [202, 134] on div "96.17.165.222 : passed: ok" at bounding box center [157, 136] width 115 height 17
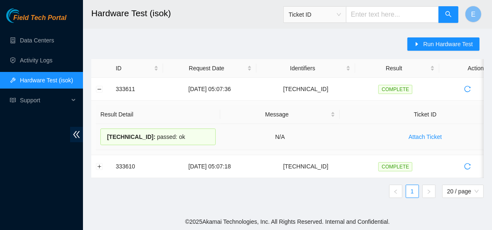
copy div "96.17.165.222 : passed: ok"
click at [102, 88] on button "Collapse row" at bounding box center [99, 89] width 7 height 7
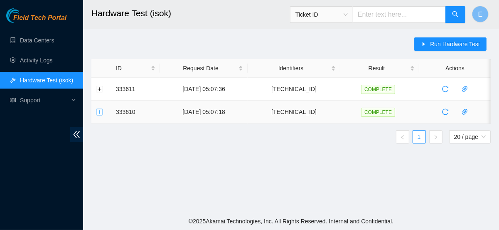
click at [100, 110] on button "Expand row" at bounding box center [99, 111] width 7 height 7
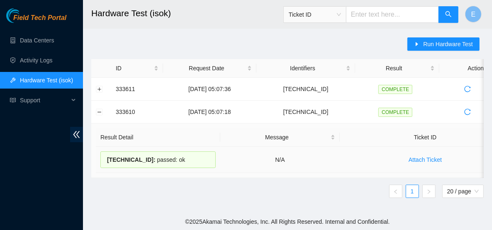
drag, startPoint x: 189, startPoint y: 162, endPoint x: 106, endPoint y: 159, distance: 83.5
click at [106, 159] on div "23.14.86.169 : passed: ok" at bounding box center [157, 159] width 115 height 17
copy div "23.14.86.169 : passed: ok"
click at [30, 61] on link "Activity Logs" at bounding box center [36, 60] width 33 height 7
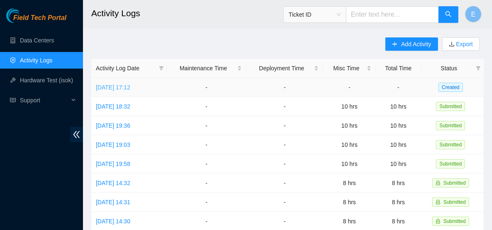
click at [130, 86] on link "Mon, 08 Sep 2025 17:12" at bounding box center [113, 87] width 34 height 7
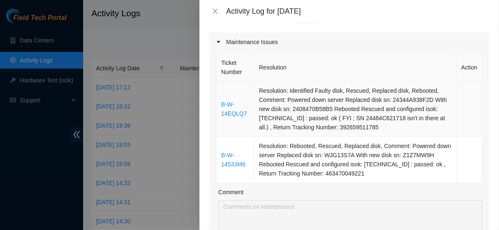
scroll to position [105, 0]
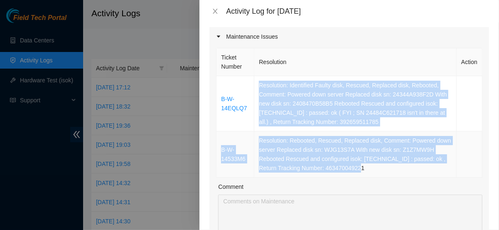
drag, startPoint x: 254, startPoint y: 81, endPoint x: 410, endPoint y: 169, distance: 179.0
click at [410, 169] on tbody "B-W-14EQLQ7 Resolution: Identified Faulty disk, Rescued, Replaced disk, Reboote…" at bounding box center [349, 126] width 266 height 101
copy tbody "Resolution: Identified Faulty disk, Rescued, Replaced disk, Rebooted, Comment: …"
drag, startPoint x: 219, startPoint y: 81, endPoint x: 375, endPoint y: 168, distance: 178.4
click at [375, 168] on tbody "B-W-14EQLQ7 Resolution: Identified Faulty disk, Rescued, Replaced disk, Reboote…" at bounding box center [349, 126] width 266 height 101
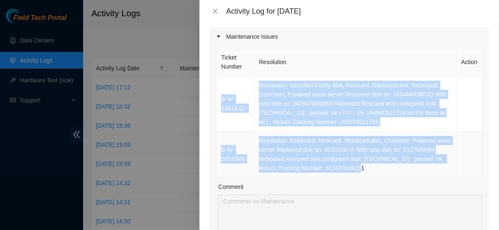
copy tbody "B-W-14EQLQ7 Resolution: Identified Faulty disk, Rescued, Replaced disk, Reboote…"
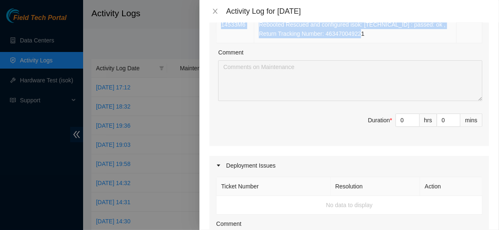
scroll to position [249, 0]
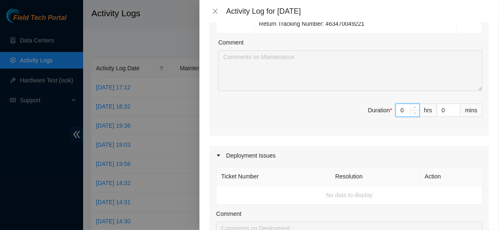
click at [400, 108] on input "0" at bounding box center [407, 110] width 23 height 12
type input "8"
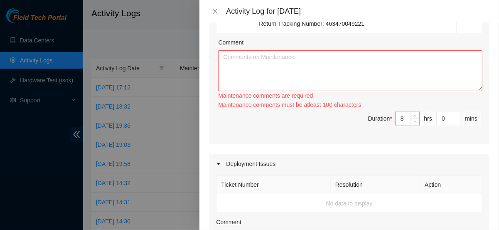
type input "8"
click at [335, 128] on span "Duration * 8 hrs 0 mins" at bounding box center [349, 123] width 266 height 23
click at [285, 64] on textarea "Comment" at bounding box center [350, 70] width 264 height 41
paste textarea "B-W-14EQLQ7 Resolution: Identified Faulty disk, Rescued, Replaced disk, Reboote…"
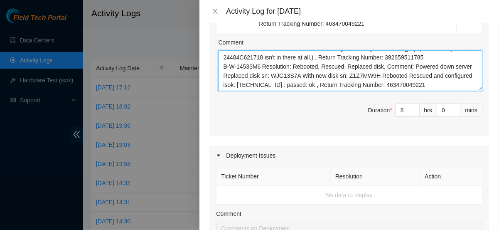
scroll to position [27, 0]
click at [220, 66] on textarea "B-W-14EQLQ7 Resolution: Identified Faulty disk, Rescued, Replaced disk, Reboote…" at bounding box center [350, 70] width 264 height 41
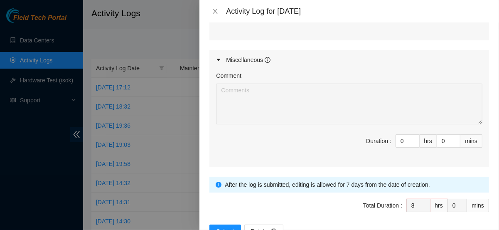
scroll to position [516, 0]
type textarea "B-W-14EQLQ7 Resolution: Identified Faulty disk, Rescued, Replaced disk, Reboote…"
click at [216, 57] on icon "caret-right" at bounding box center [218, 58] width 5 height 5
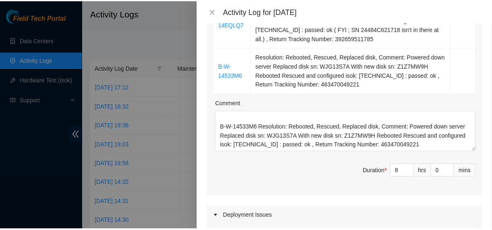
scroll to position [443, 0]
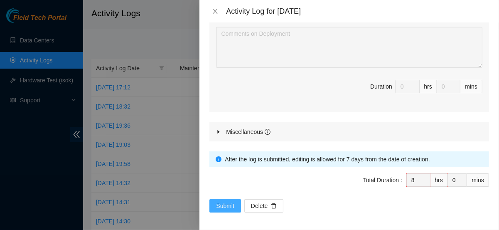
click at [229, 202] on span "Submit" at bounding box center [225, 205] width 18 height 9
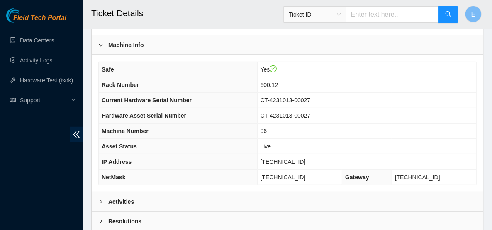
scroll to position [306, 0]
